Goal: Find specific page/section: Find specific page/section

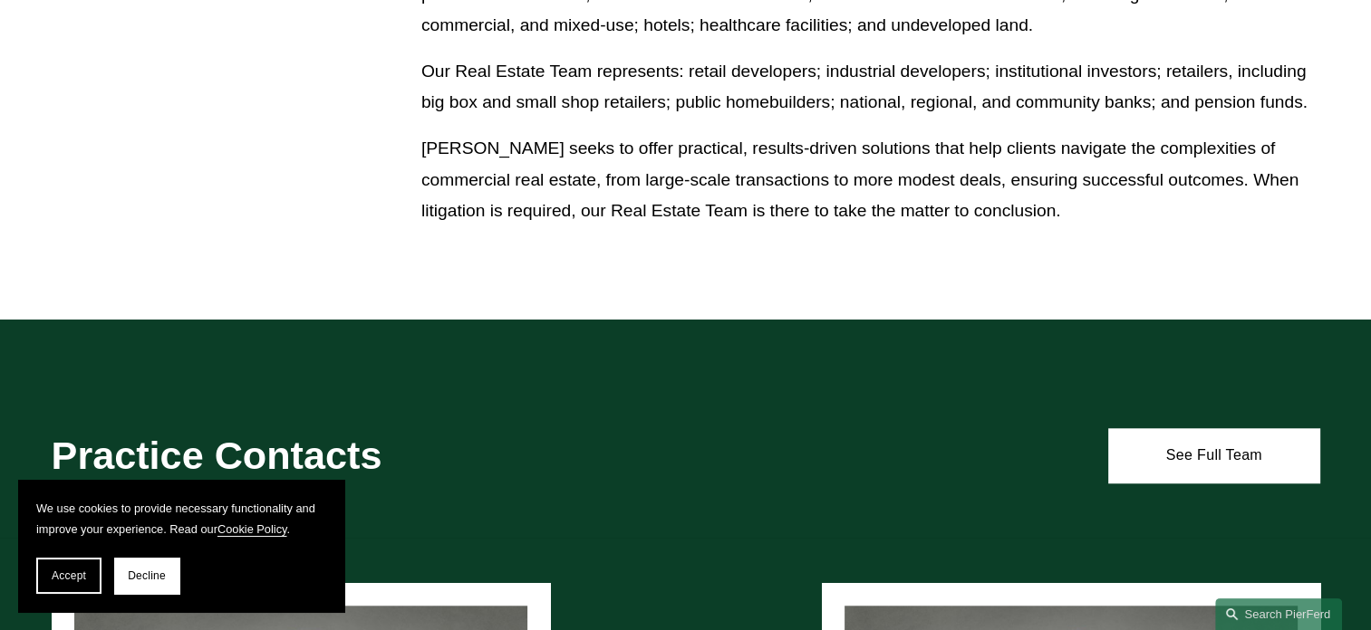
scroll to position [1449, 0]
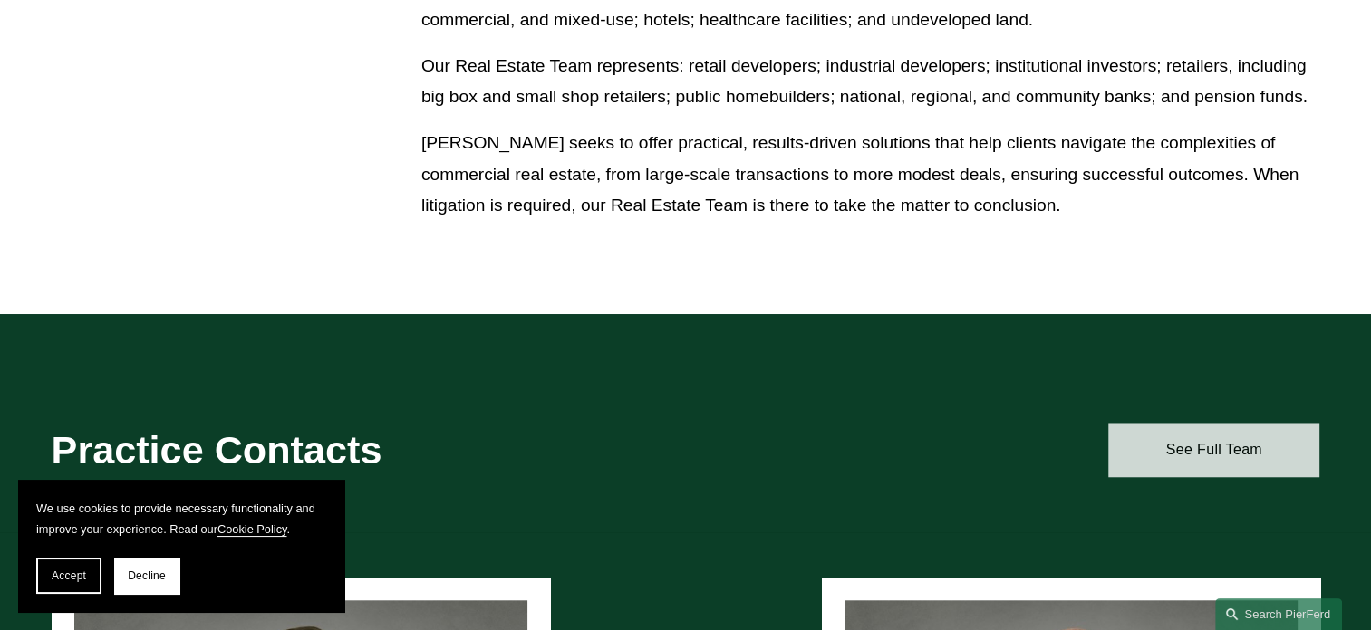
click at [1261, 456] on link "See Full Team" at bounding box center [1213, 450] width 211 height 54
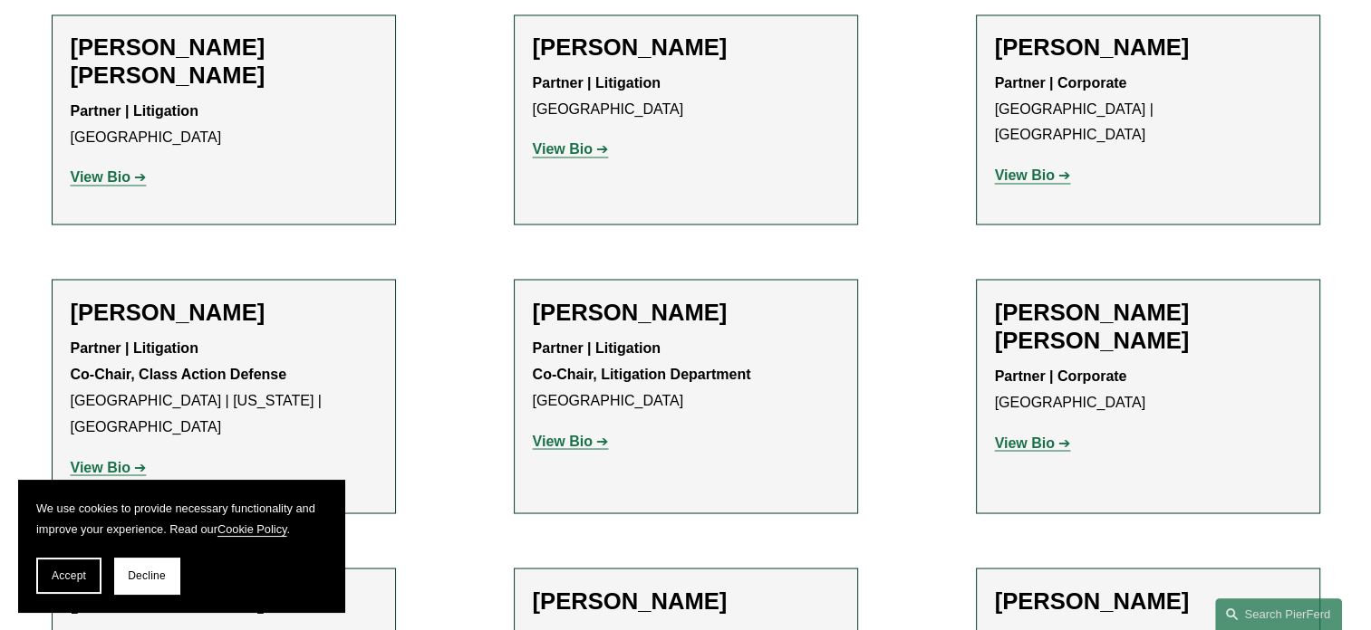
scroll to position [3080, 0]
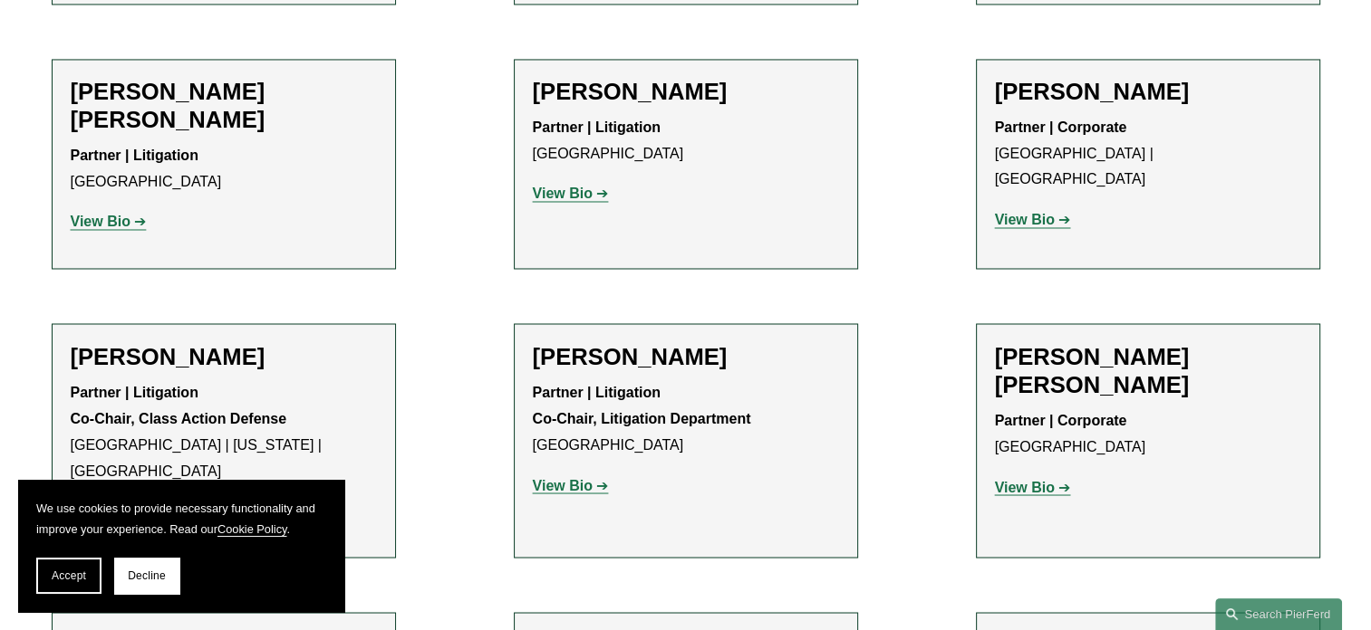
click at [1023, 479] on strong "View Bio" at bounding box center [1025, 486] width 60 height 15
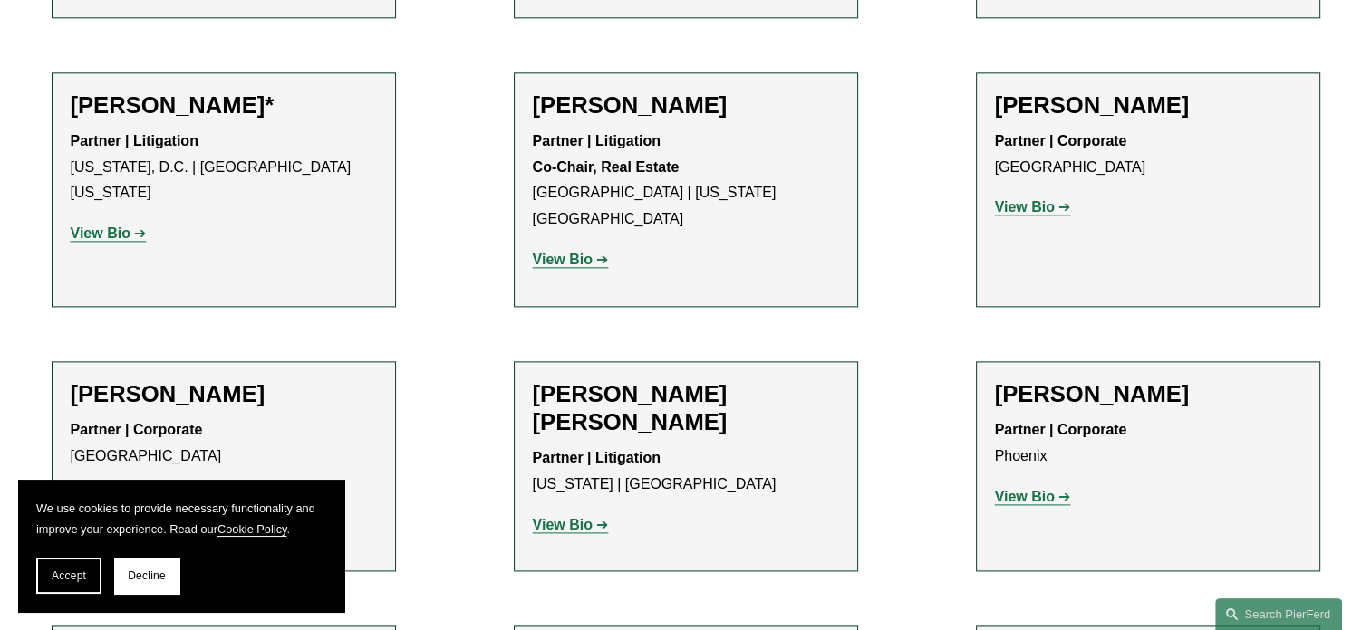
scroll to position [2174, 0]
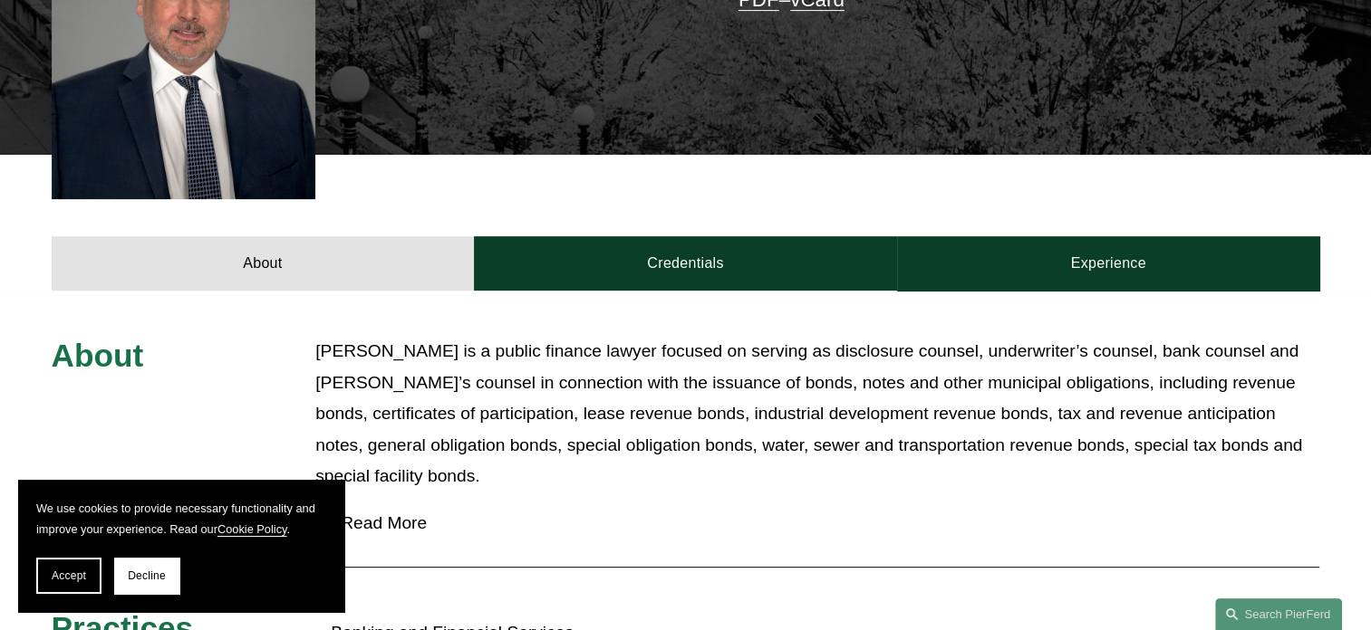
scroll to position [634, 0]
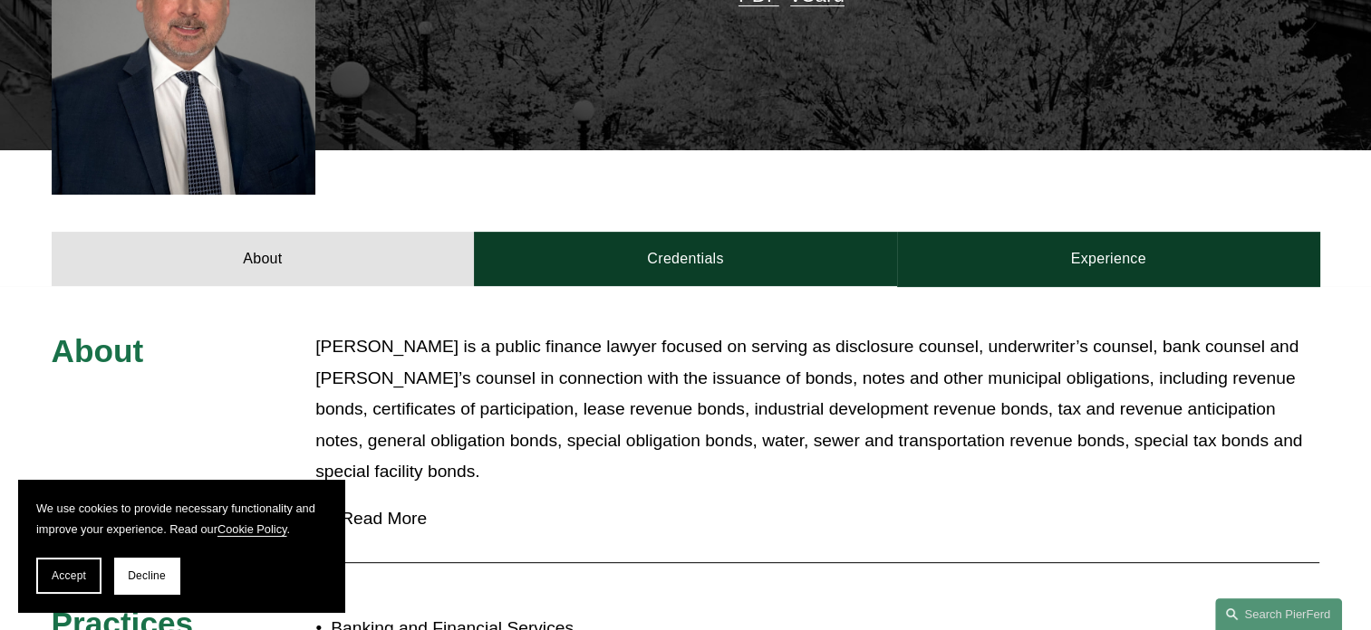
drag, startPoint x: 317, startPoint y: 452, endPoint x: 331, endPoint y: 448, distance: 14.1
click at [317, 518] on div at bounding box center [321, 519] width 13 height 2
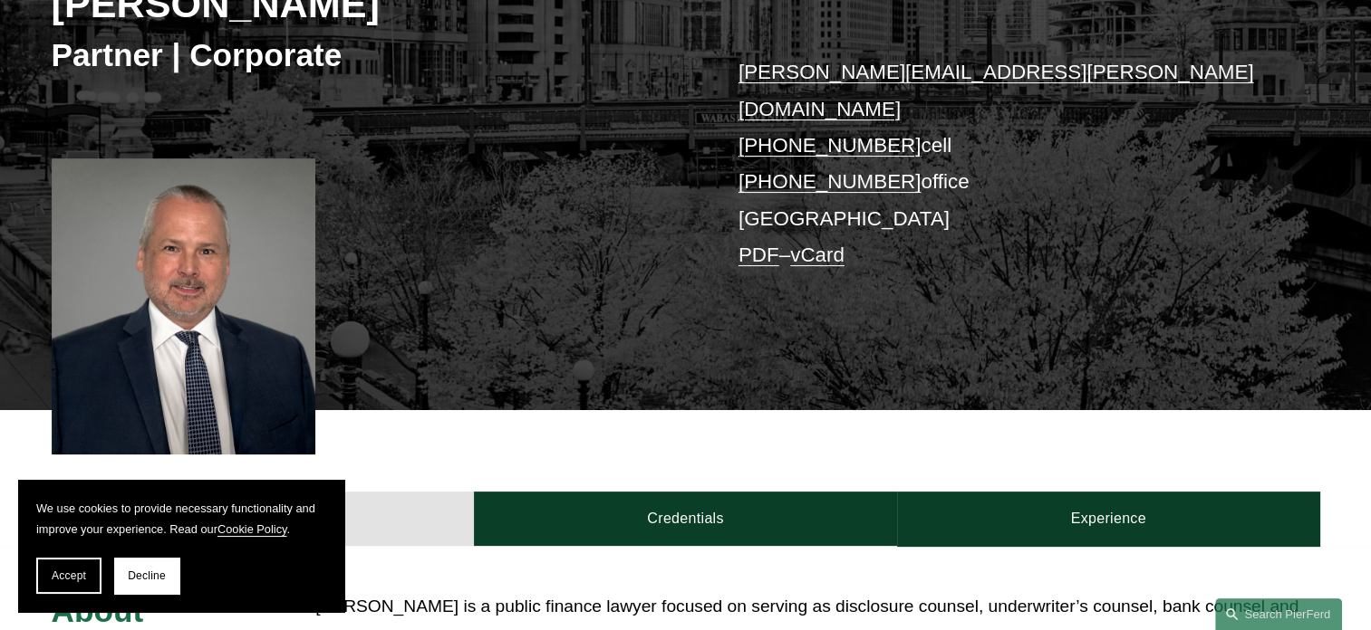
scroll to position [362, 0]
